Goal: Check status

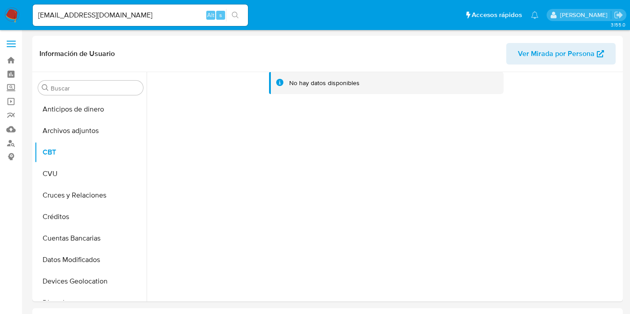
select select "10"
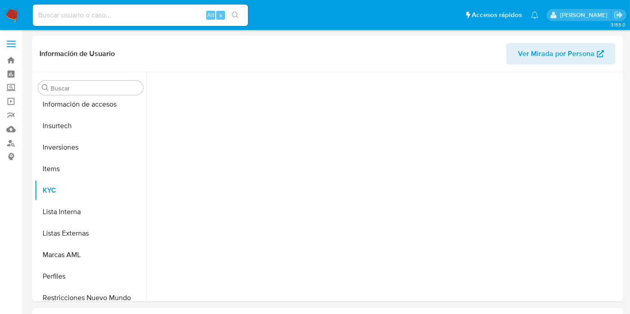
scroll to position [422, 0]
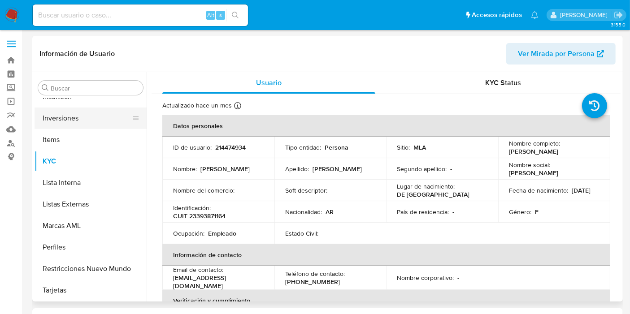
select select "10"
click at [83, 121] on button "Inversiones" at bounding box center [87, 119] width 105 height 22
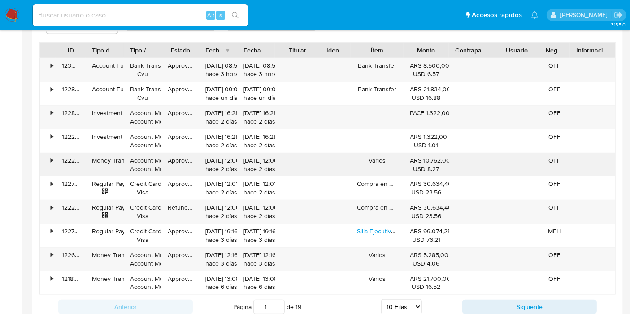
scroll to position [854, 0]
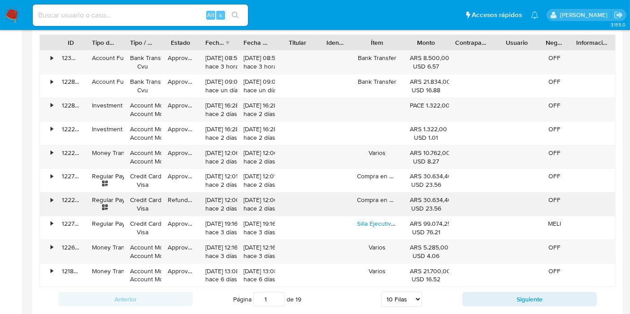
click at [176, 196] on div "Refunded" at bounding box center [180, 204] width 38 height 23
click at [175, 204] on div "Refunded" at bounding box center [180, 204] width 38 height 23
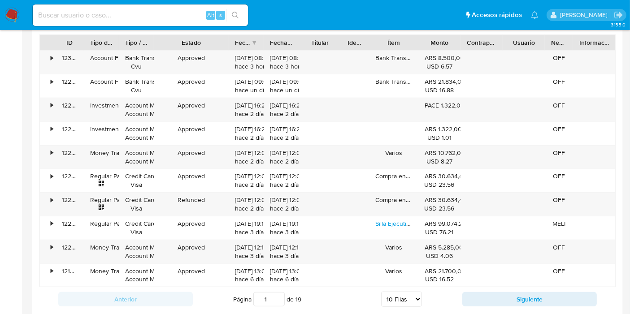
drag, startPoint x: 200, startPoint y: 38, endPoint x: 236, endPoint y: 44, distance: 37.3
click at [236, 44] on div at bounding box center [229, 42] width 16 height 15
